Goal: Transaction & Acquisition: Subscribe to service/newsletter

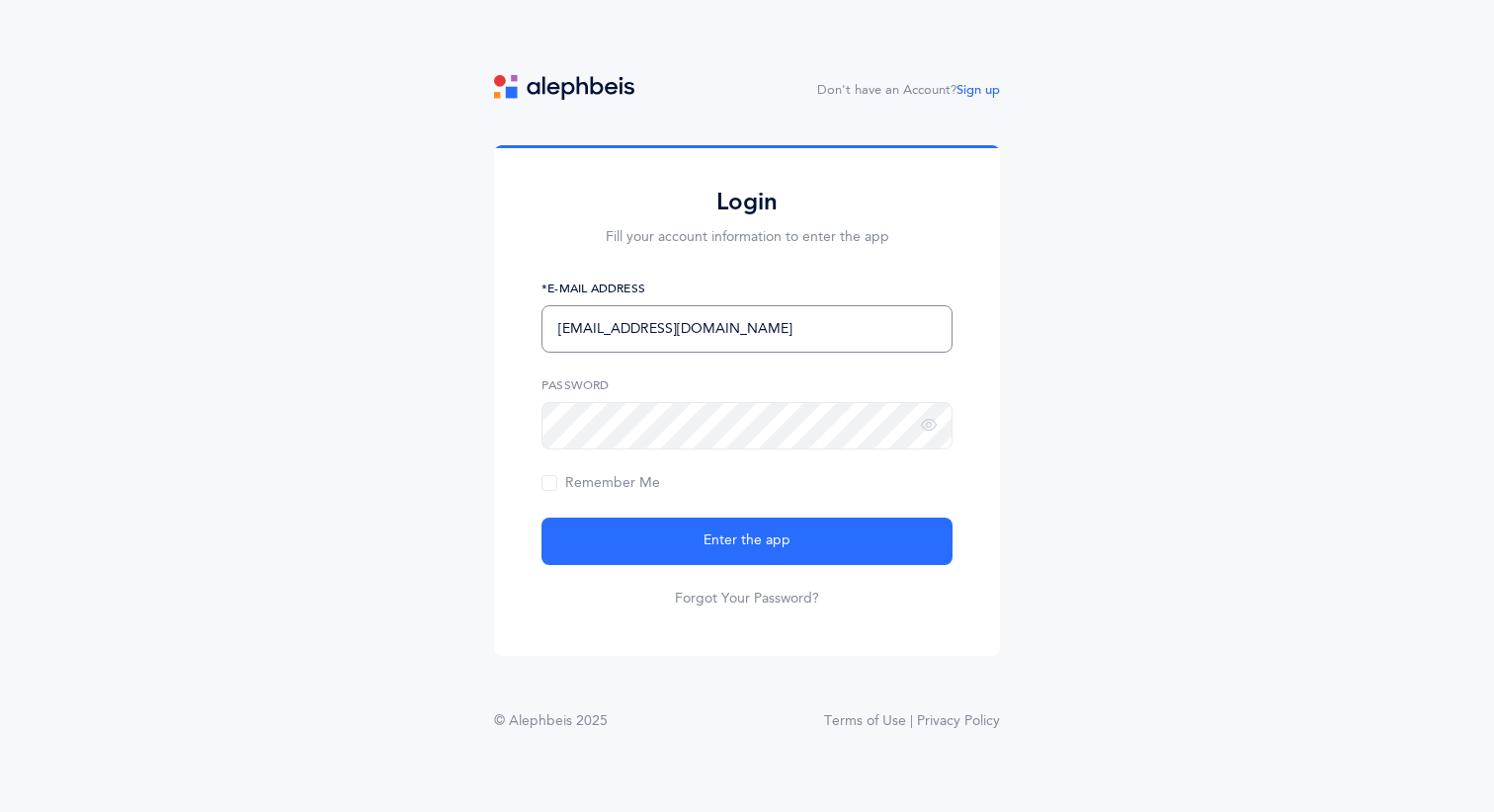
type input "[EMAIL_ADDRESS][DOMAIN_NAME]"
click at [925, 428] on icon at bounding box center [928, 426] width 16 height 18
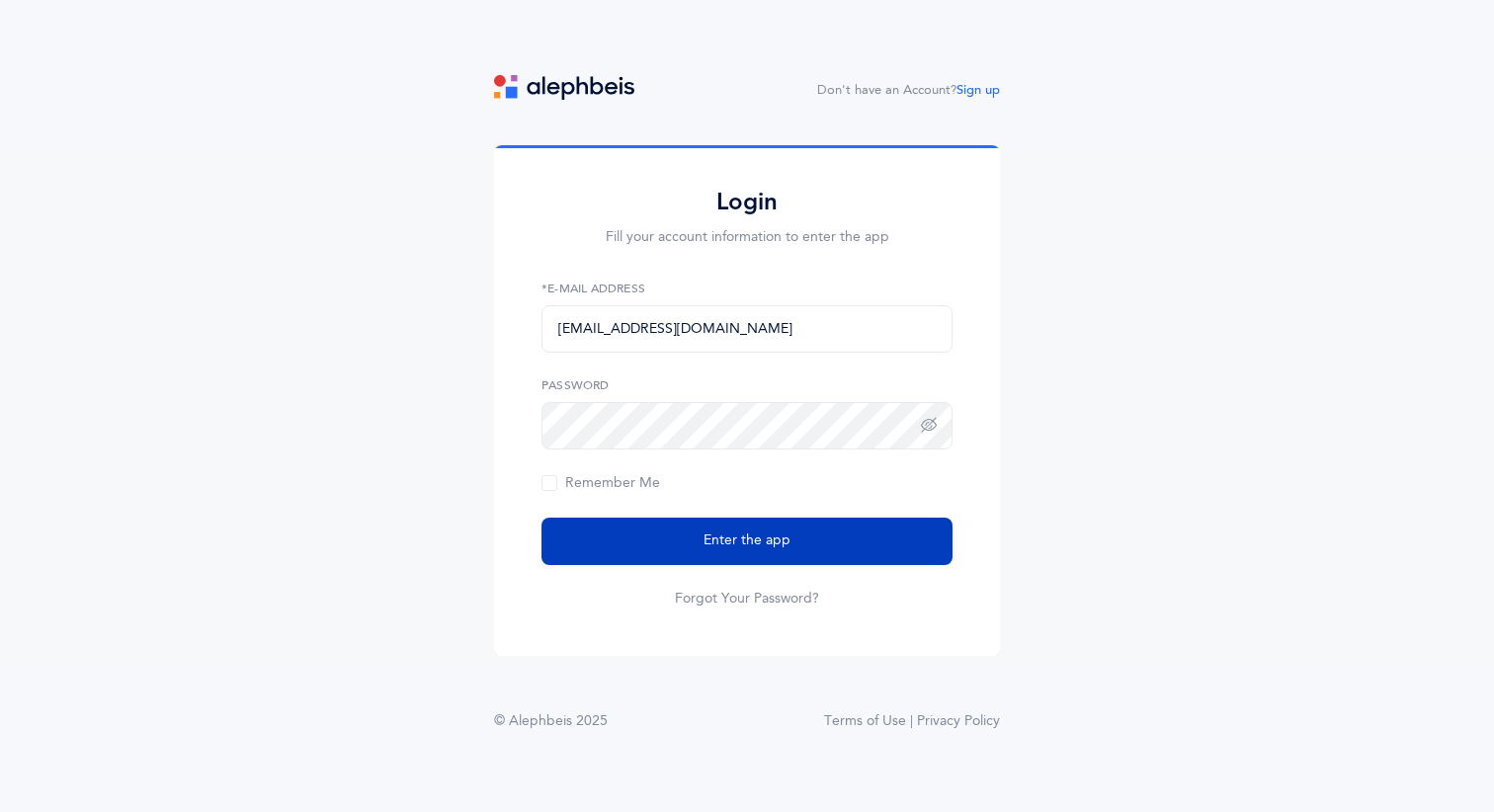
click at [836, 555] on button "Enter the app" at bounding box center [747, 541] width 411 height 48
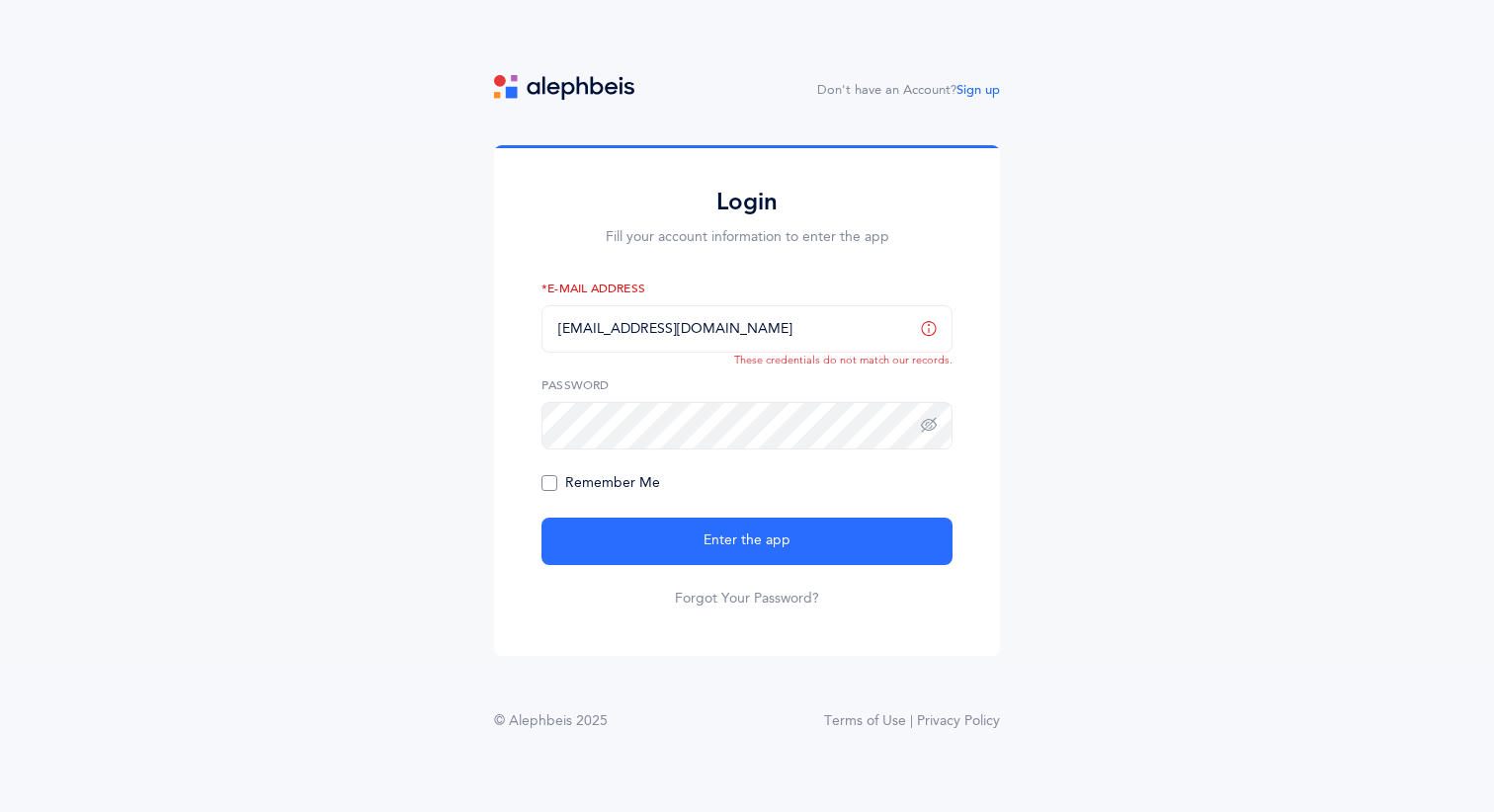
click at [557, 480] on span "Remember Me" at bounding box center [600, 483] width 118 height 16
click at [0, 0] on input "Remember Me" at bounding box center [0, 0] width 0 height 0
click at [747, 540] on button "Enter the app" at bounding box center [747, 541] width 411 height 48
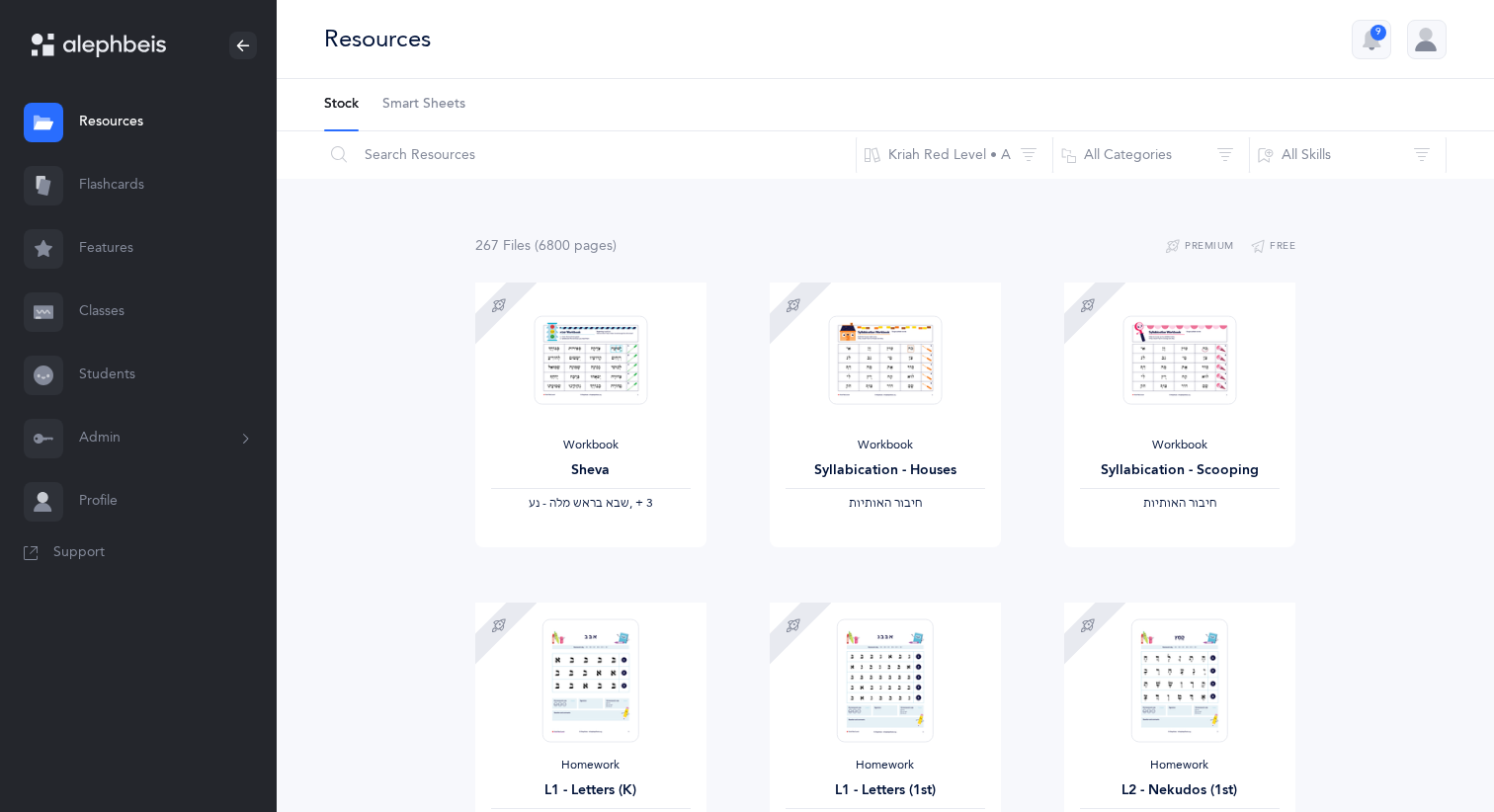
click at [107, 449] on button "Admin" at bounding box center [138, 439] width 277 height 64
click at [116, 620] on link "Subscription" at bounding box center [178, 622] width 198 height 44
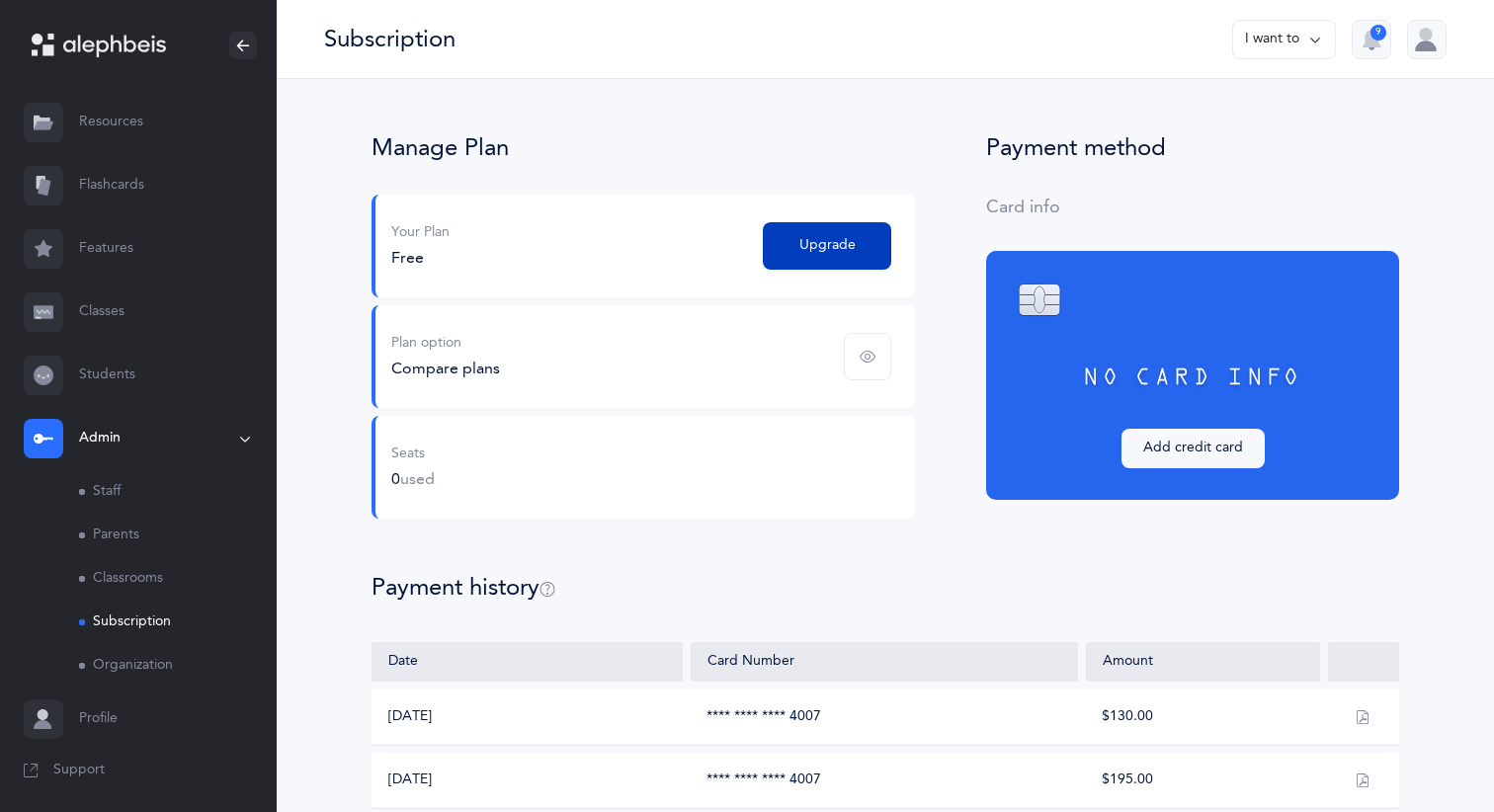
click at [787, 258] on button "Upgrade" at bounding box center [826, 246] width 128 height 48
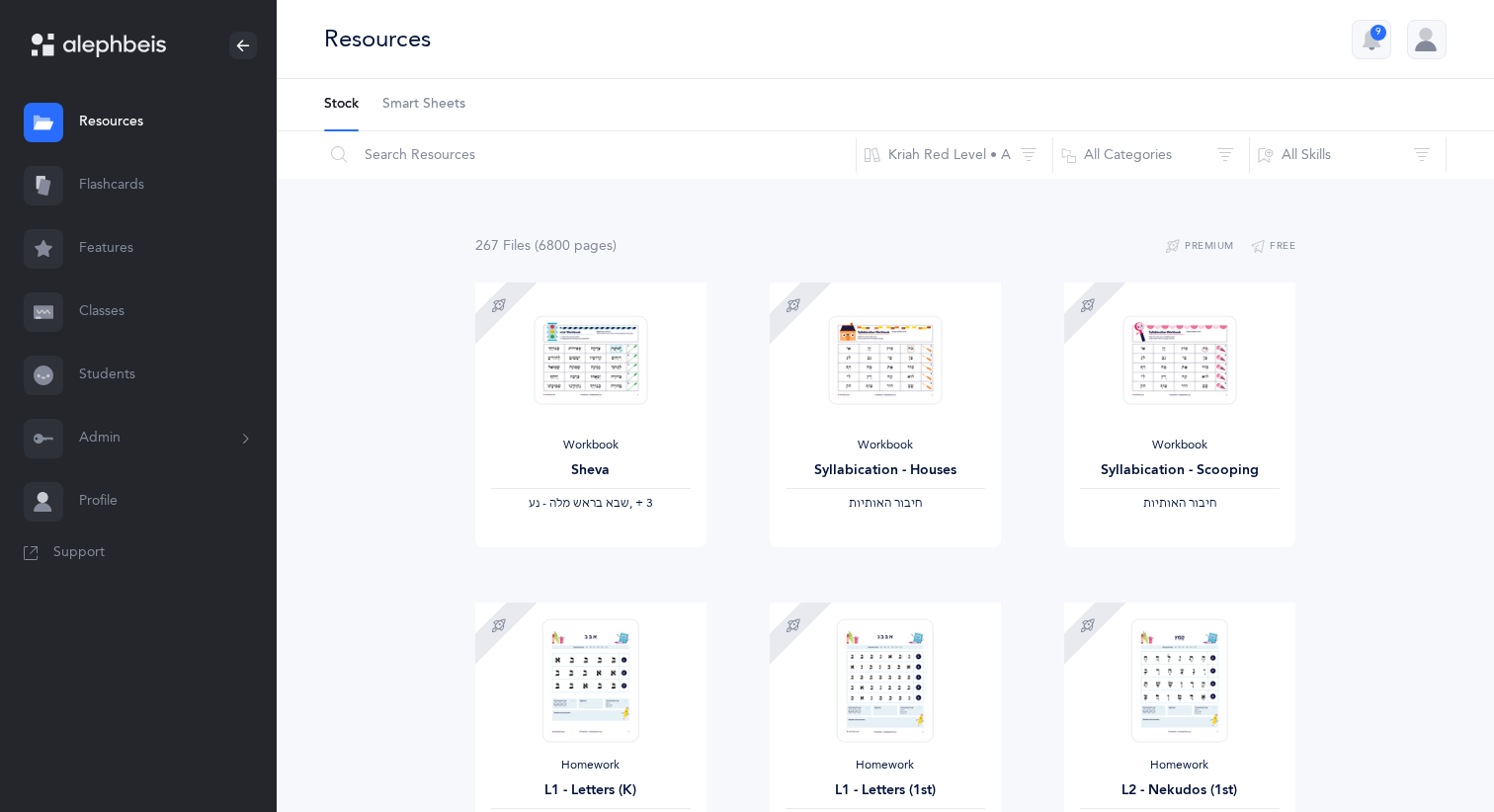
click at [153, 441] on button "Admin" at bounding box center [138, 439] width 277 height 64
click at [133, 609] on link "Subscription" at bounding box center [178, 622] width 198 height 44
